Goal: Download file/media

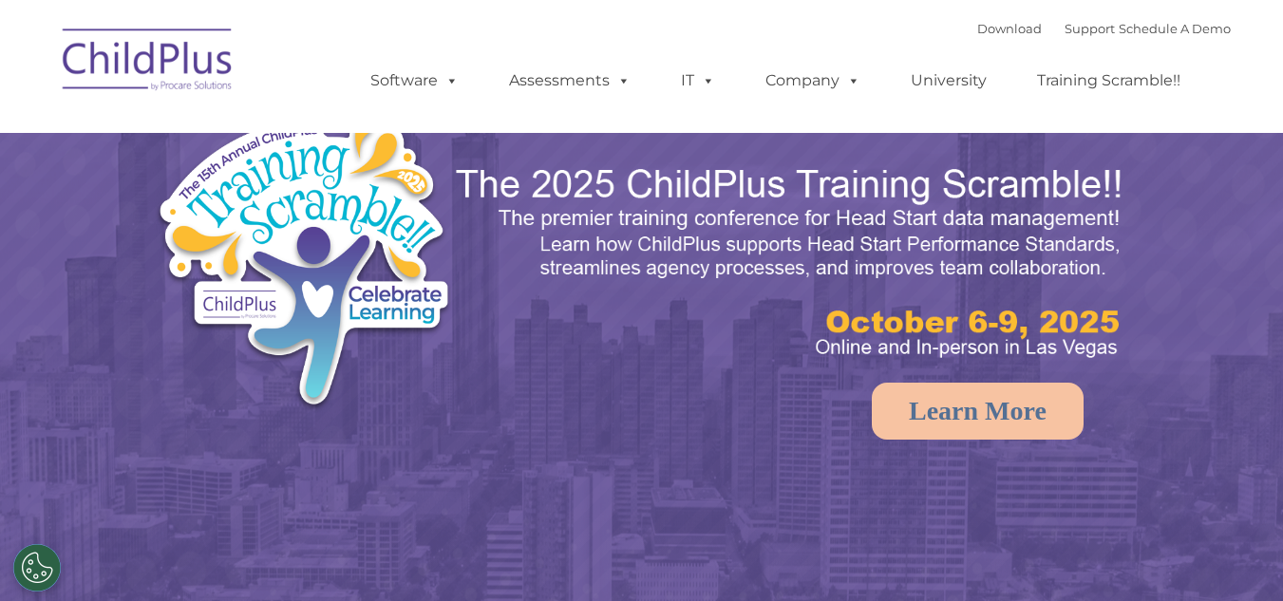
select select "MEDIUM"
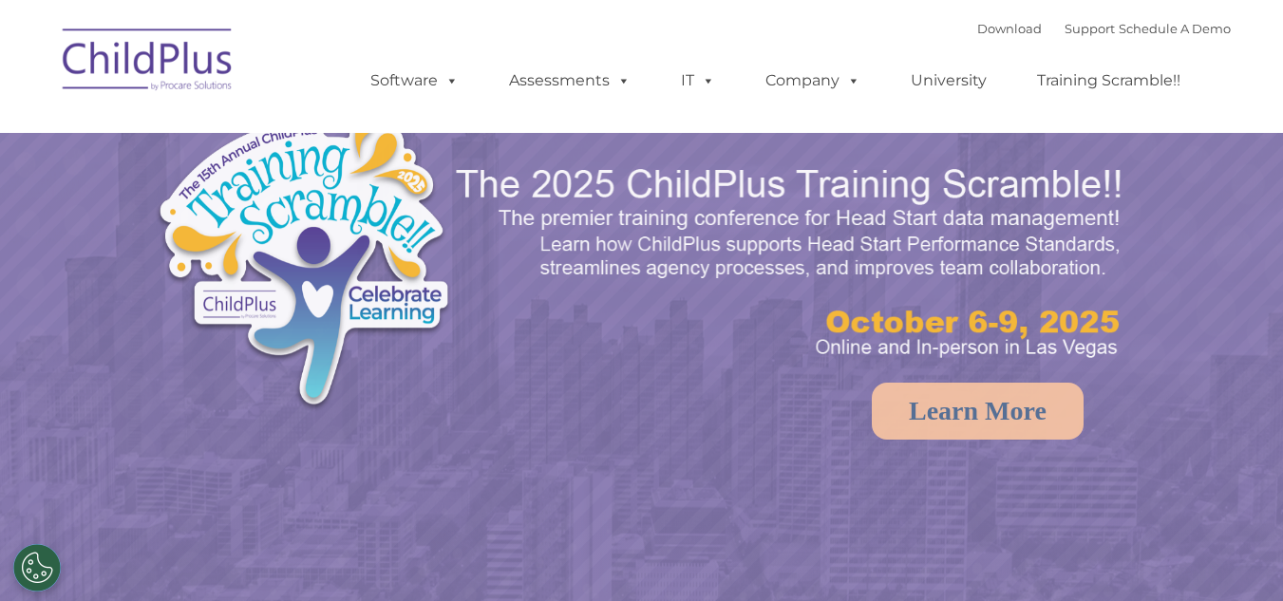
select select "MEDIUM"
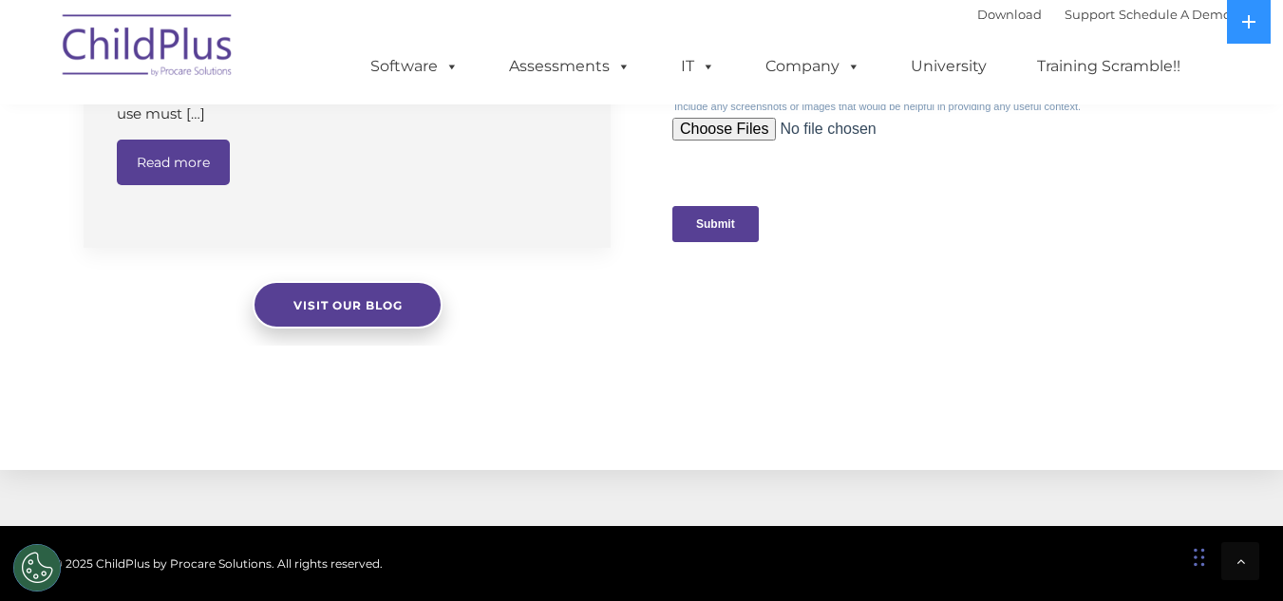
scroll to position [1949, 0]
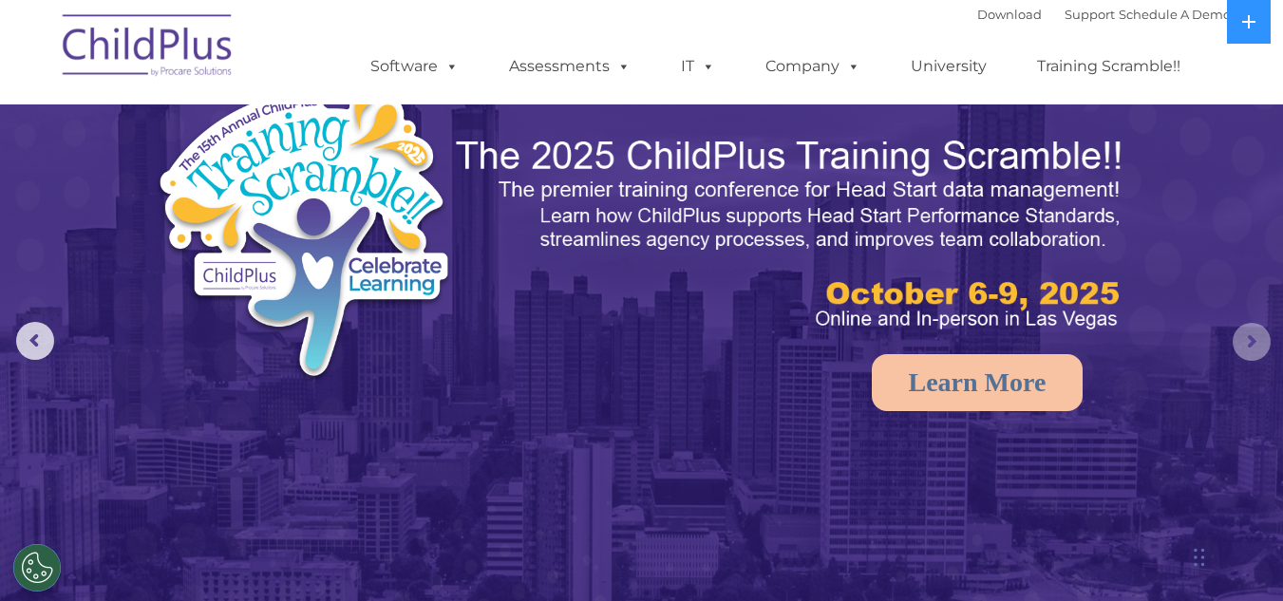
click at [1255, 334] on rs-arrow at bounding box center [1251, 342] width 38 height 38
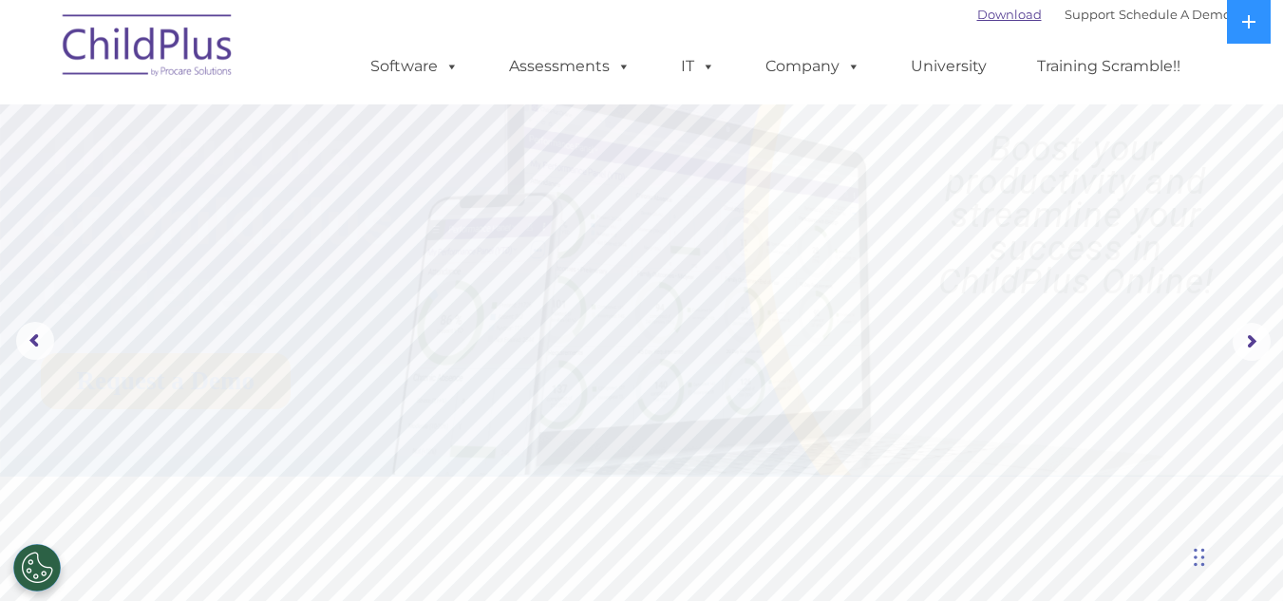
click at [994, 19] on link "Download" at bounding box center [1009, 14] width 65 height 15
